Goal: Information Seeking & Learning: Learn about a topic

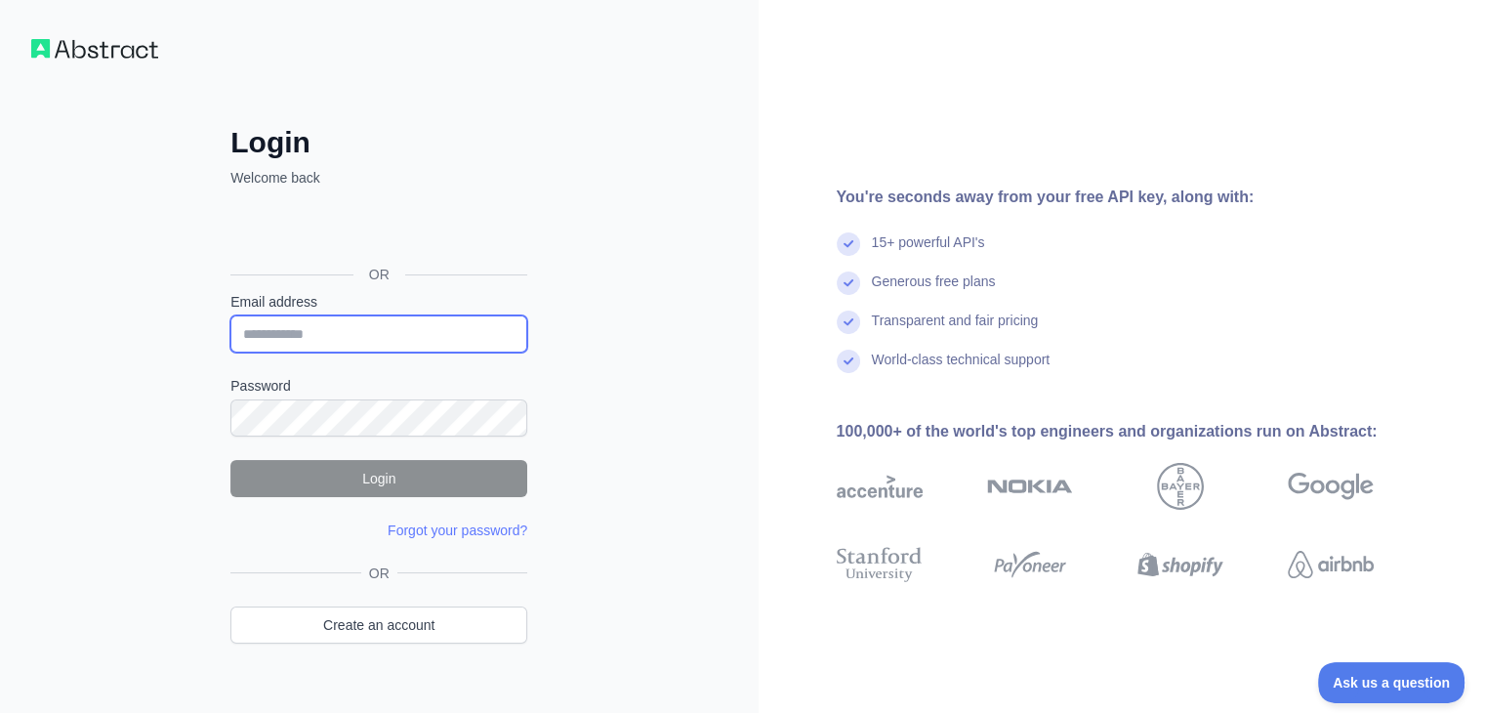
click at [388, 345] on input "Email address" at bounding box center [378, 333] width 297 height 37
type input "**********"
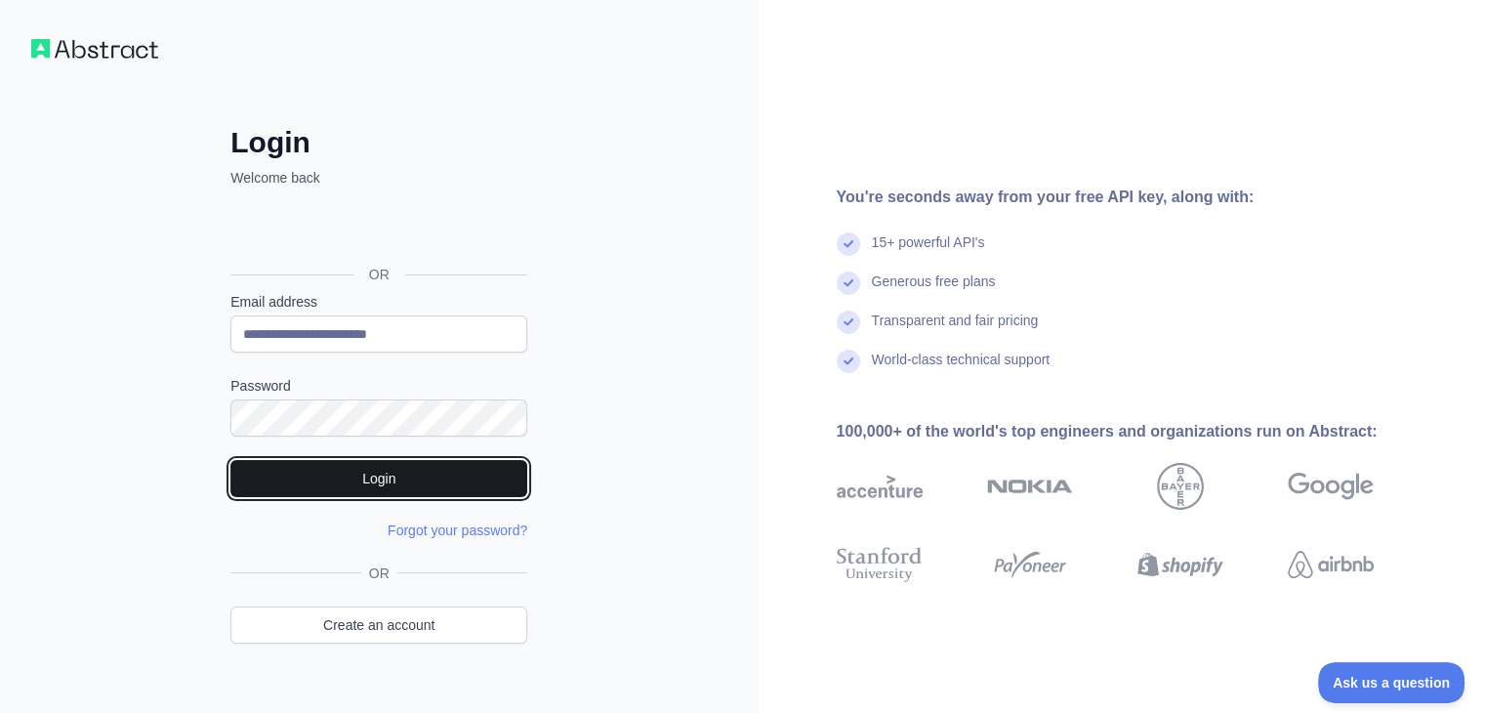
click at [310, 477] on button "Login" at bounding box center [378, 478] width 297 height 37
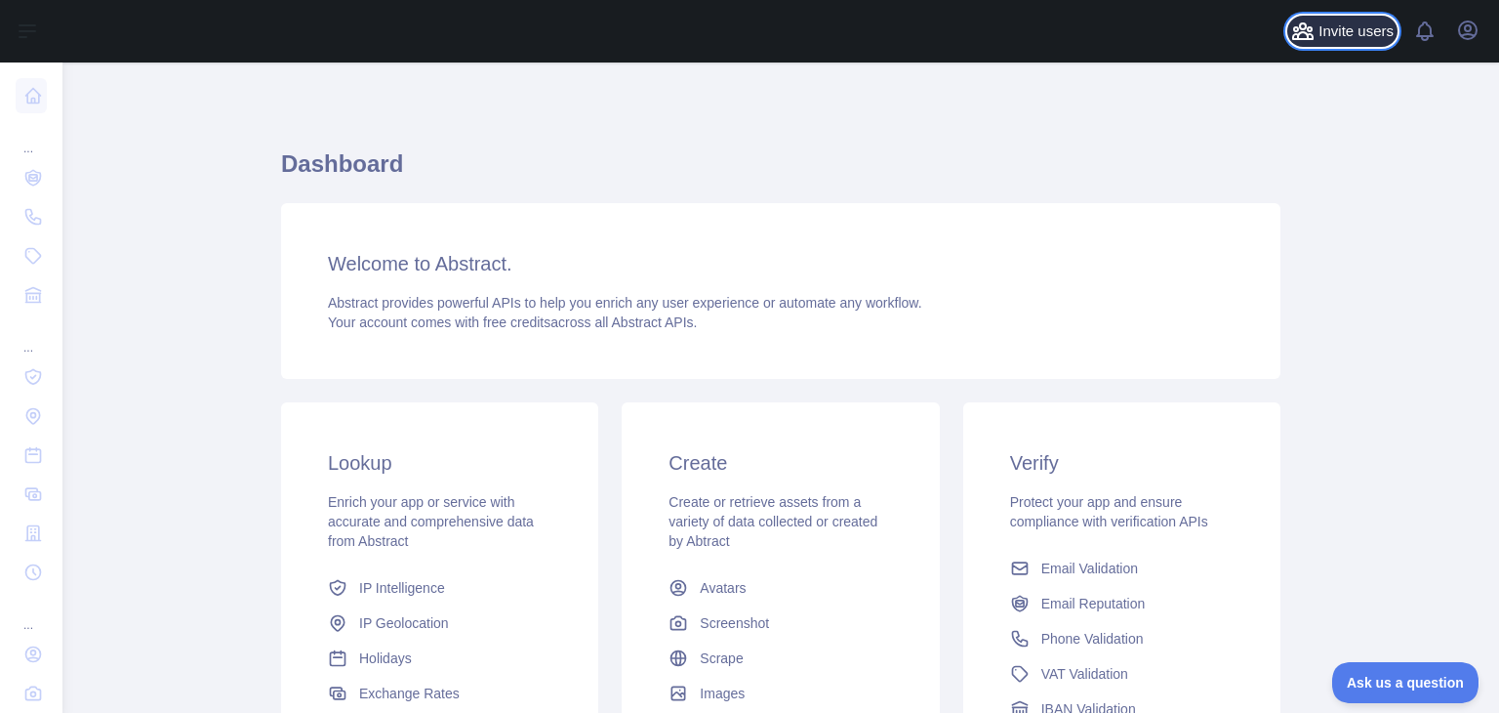
click at [1345, 27] on span "Invite users" at bounding box center [1356, 31] width 75 height 22
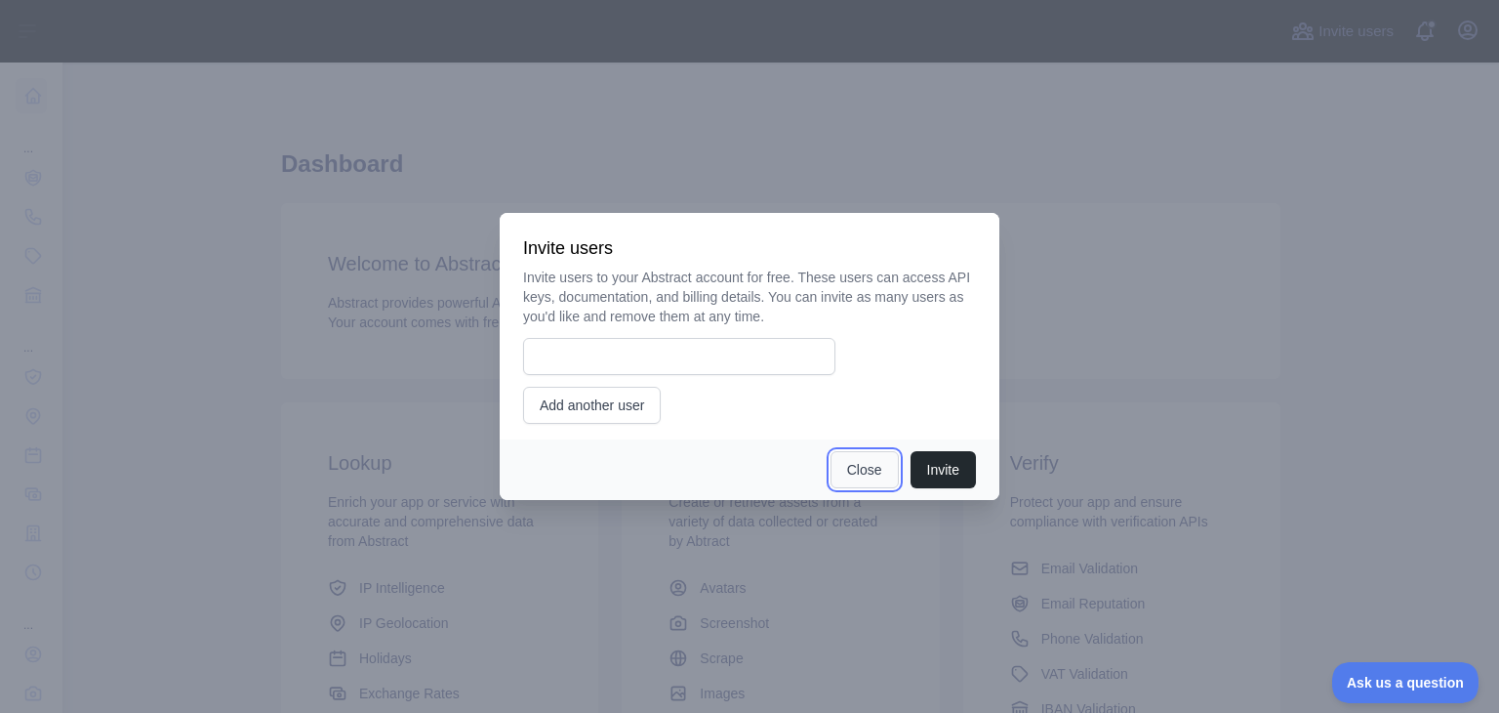
click at [861, 466] on button "Close" at bounding box center [865, 469] width 68 height 37
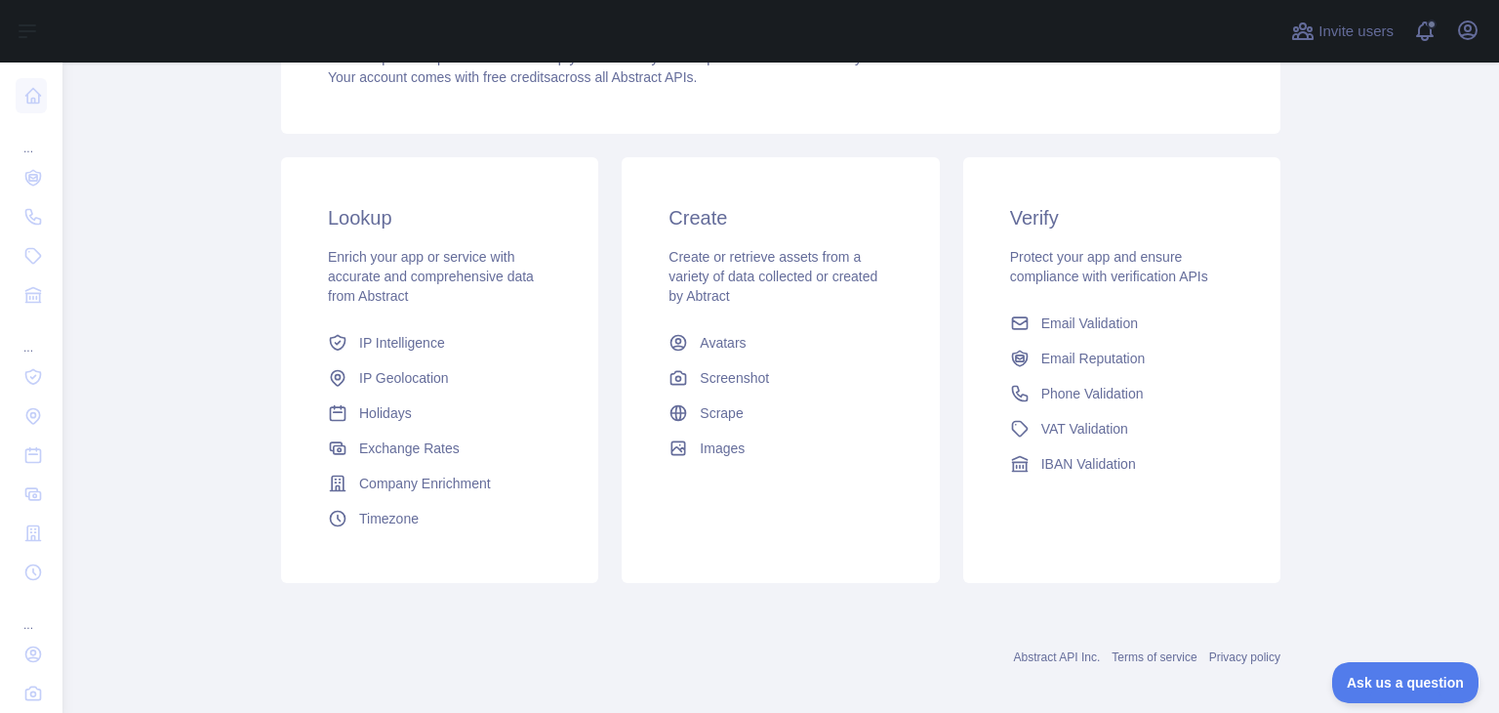
scroll to position [260, 0]
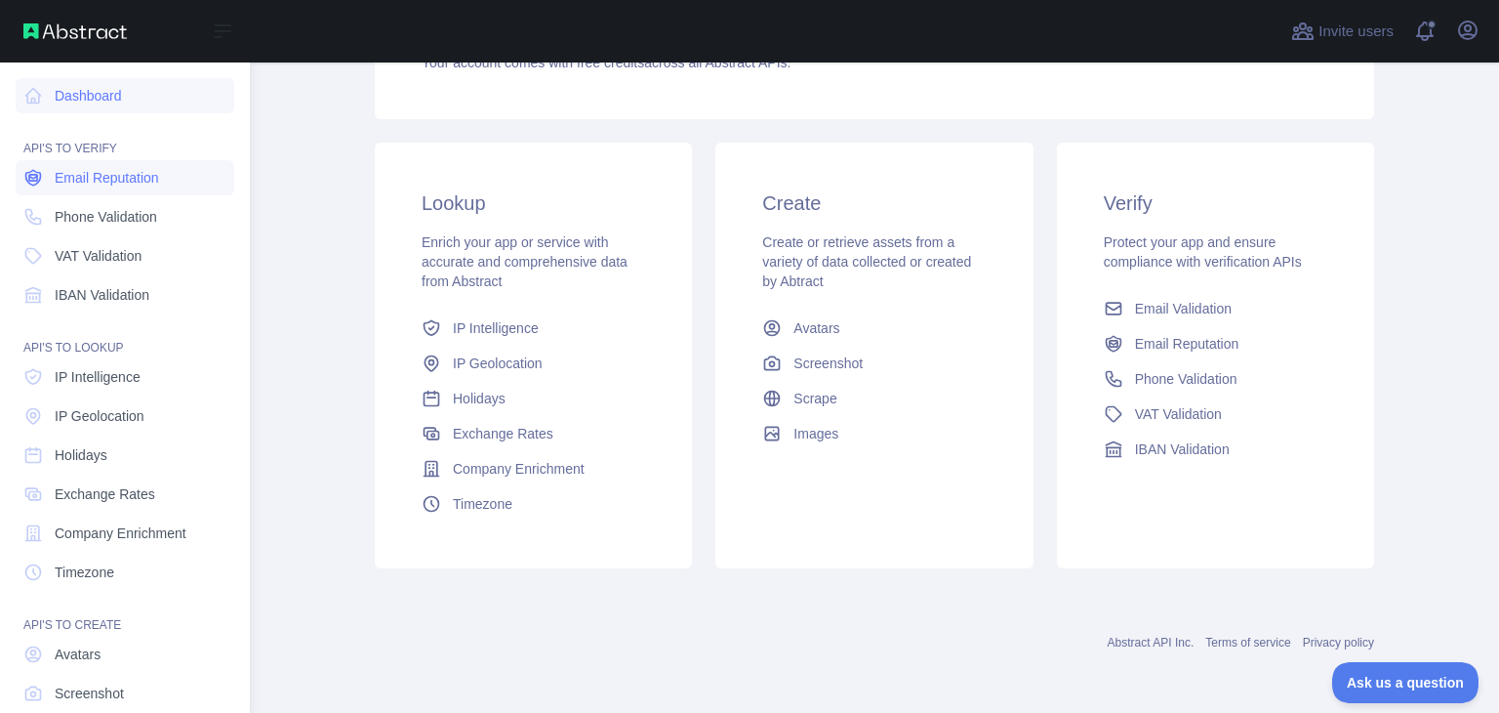
click at [136, 188] on link "Email Reputation" at bounding box center [125, 177] width 219 height 35
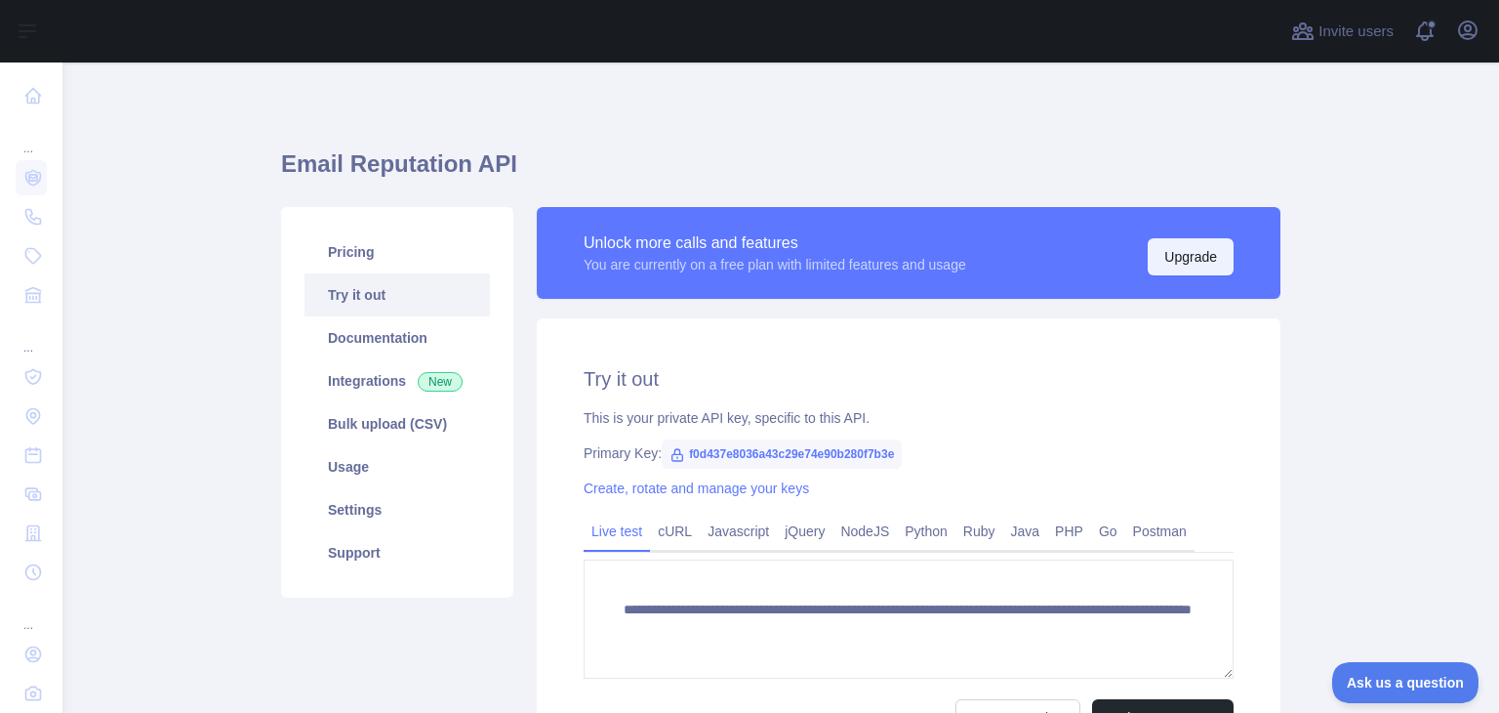
click at [1198, 259] on button "Upgrade" at bounding box center [1191, 256] width 86 height 37
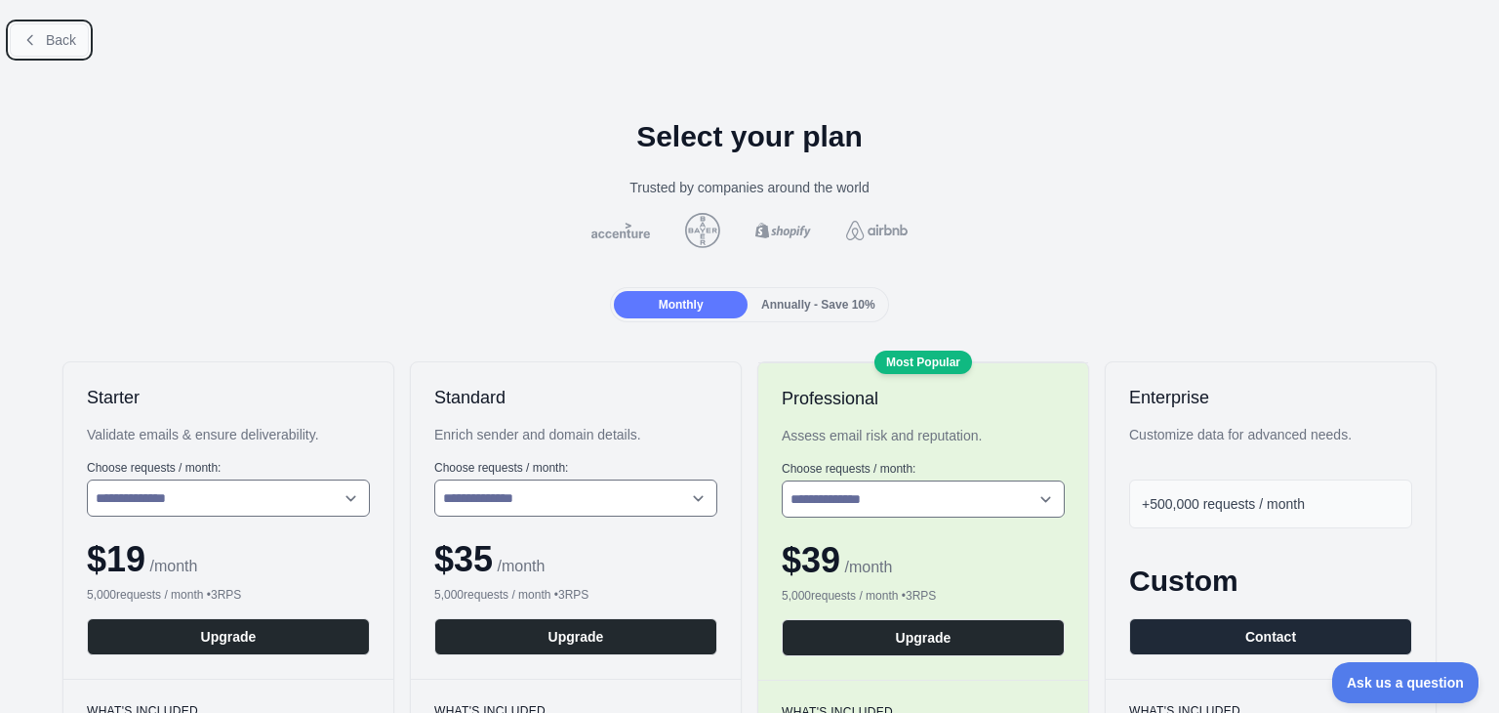
click at [25, 38] on icon at bounding box center [30, 40] width 16 height 16
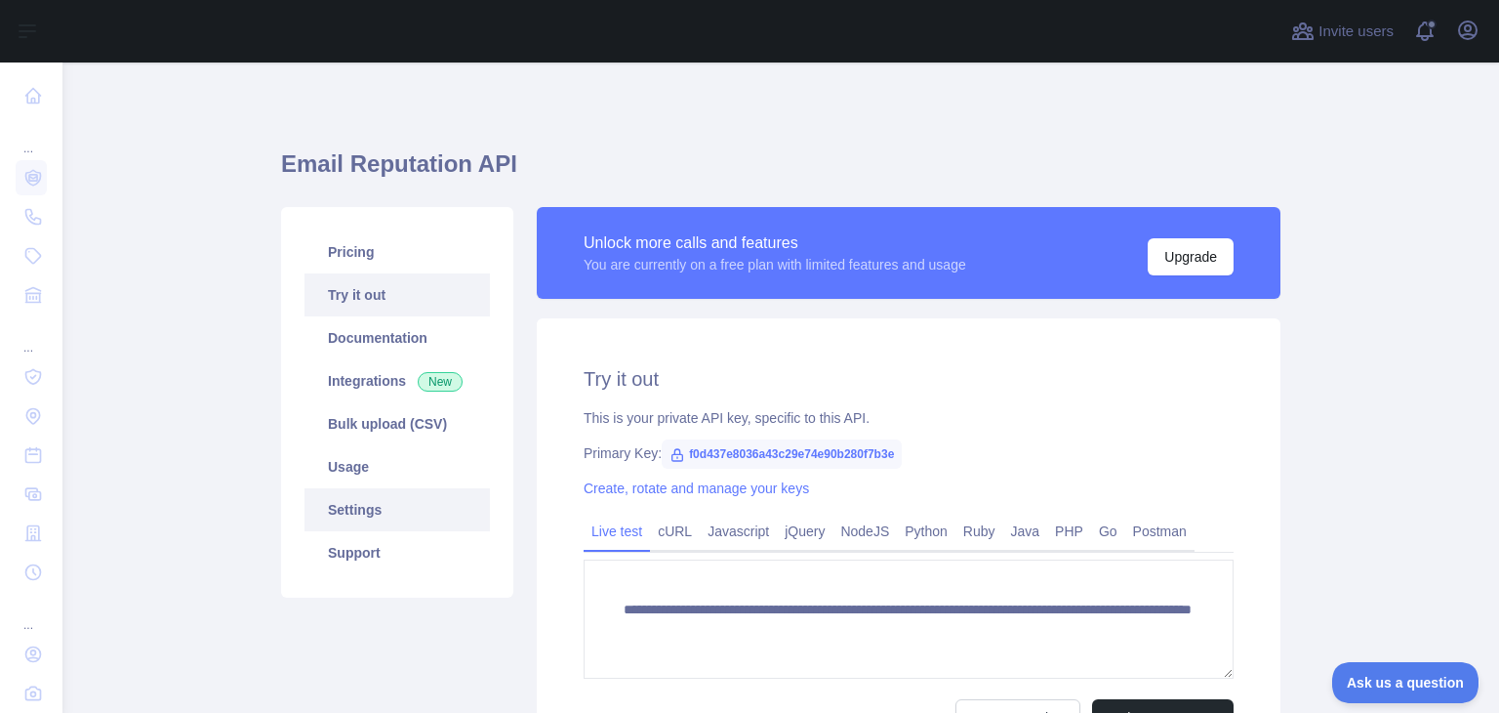
click at [363, 503] on link "Settings" at bounding box center [397, 509] width 185 height 43
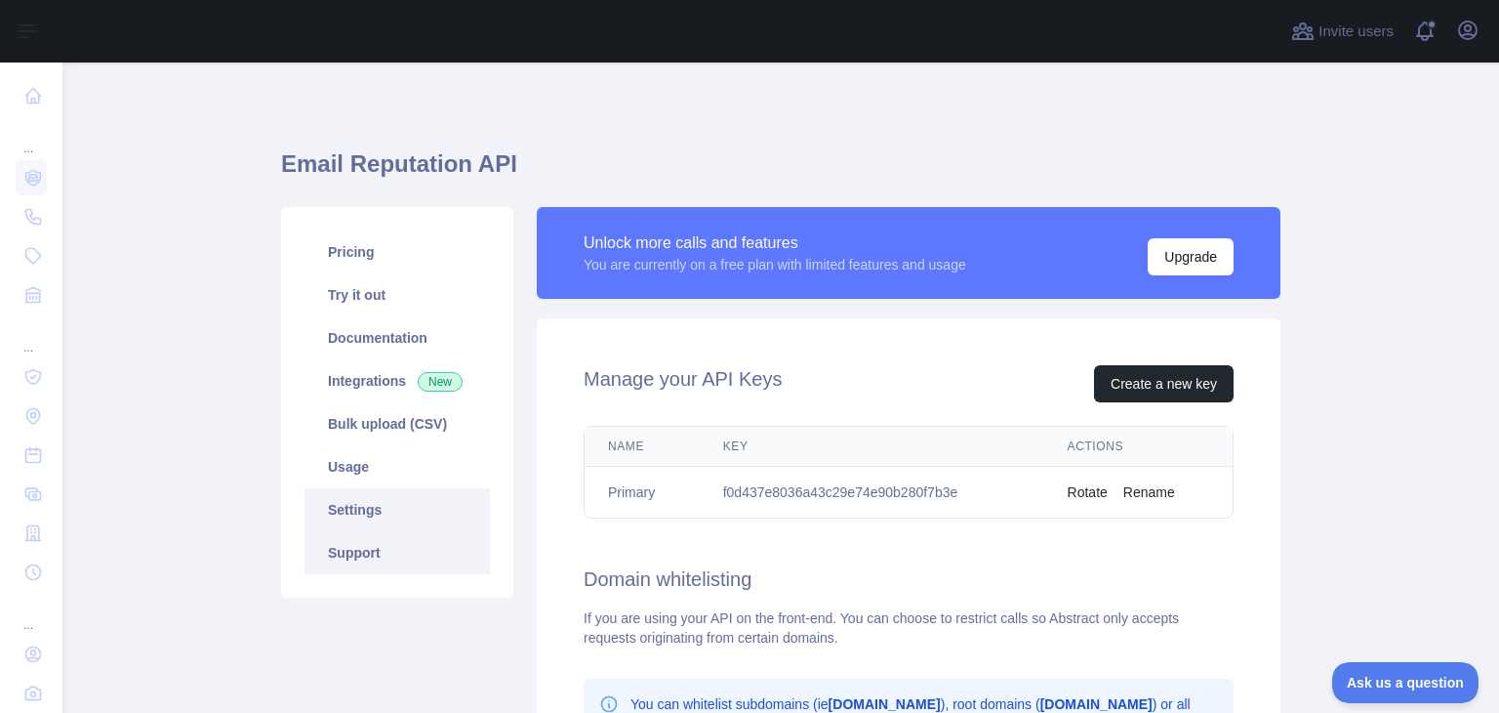
click at [372, 557] on link "Support" at bounding box center [397, 552] width 185 height 43
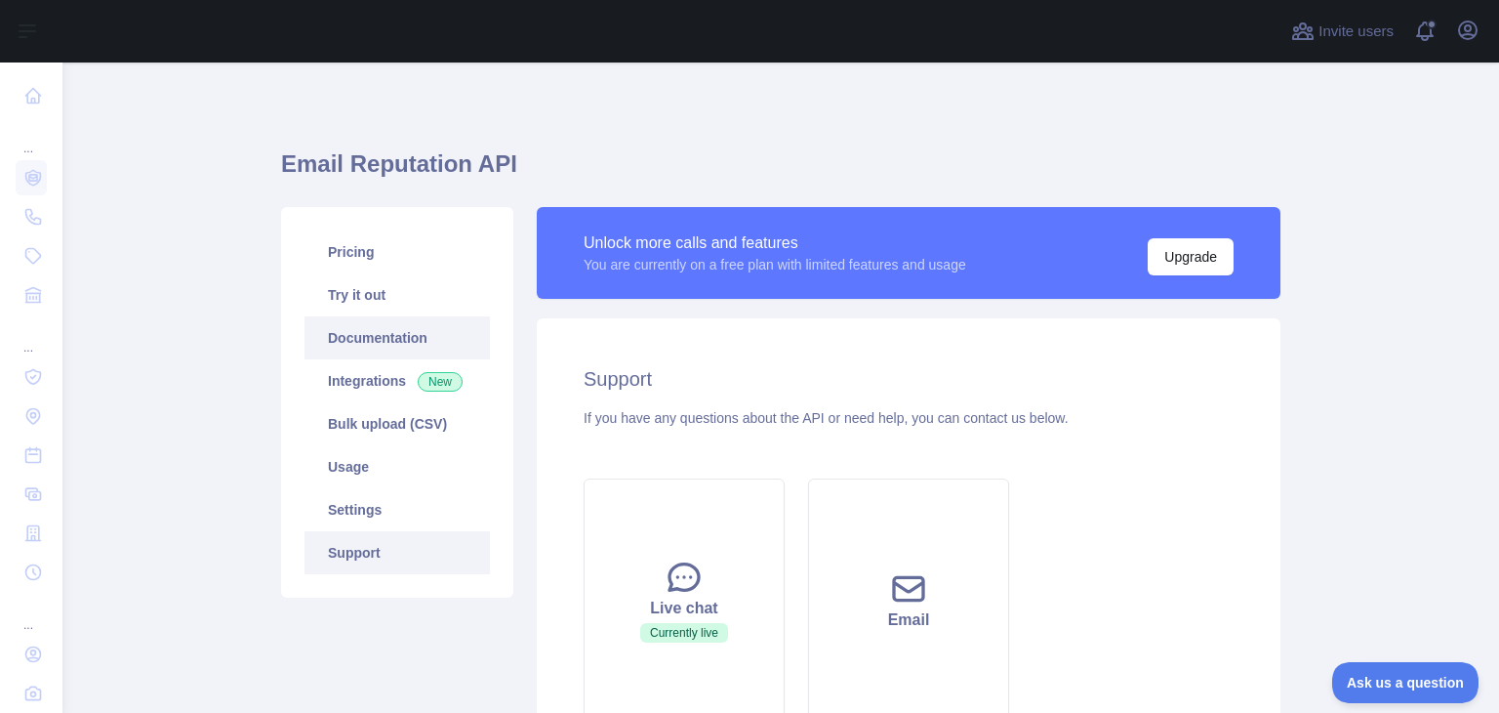
click at [390, 333] on link "Documentation" at bounding box center [397, 337] width 185 height 43
